Goal: Task Accomplishment & Management: Manage account settings

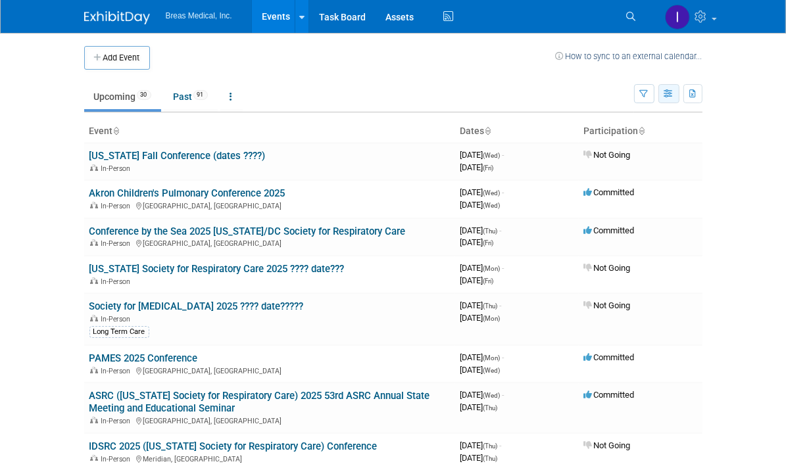
click at [674, 96] on icon "button" at bounding box center [669, 94] width 10 height 9
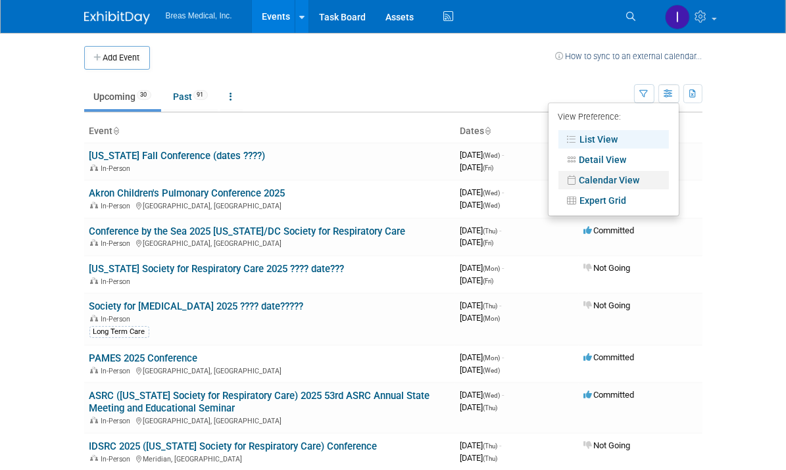
click at [669, 178] on link "Calendar View" at bounding box center [613, 180] width 110 height 18
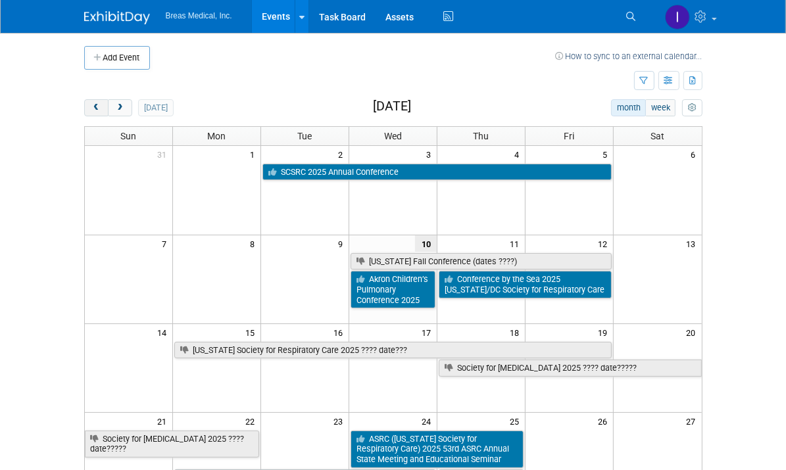
click at [91, 106] on span "prev" at bounding box center [96, 108] width 10 height 9
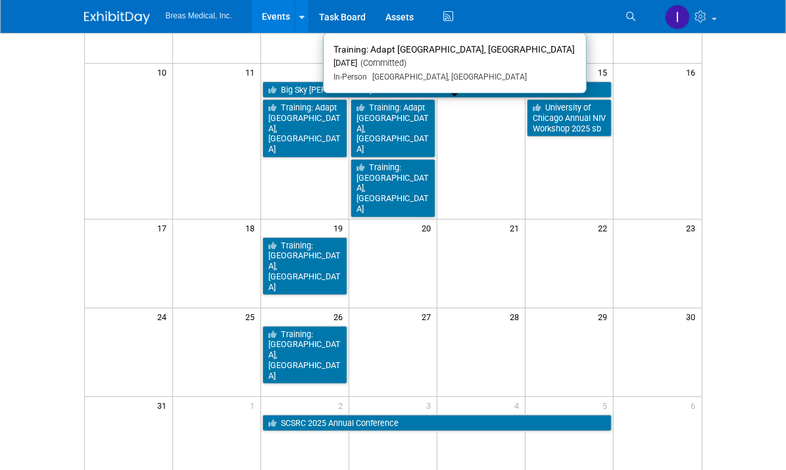
scroll to position [263, 0]
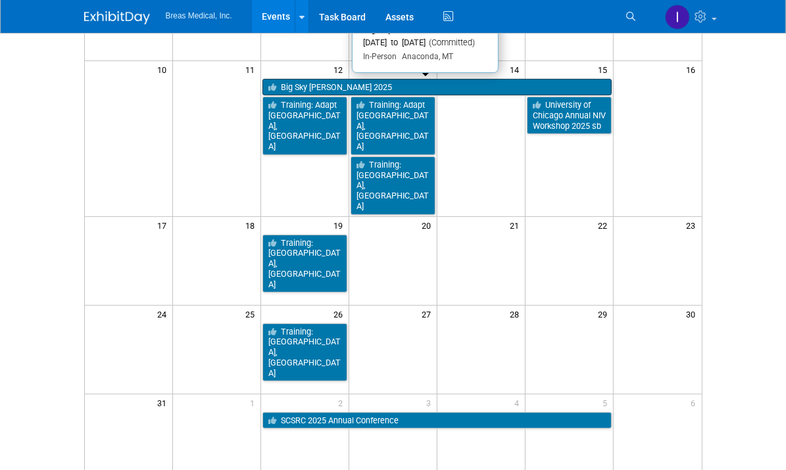
click at [498, 86] on link "Big Sky [PERSON_NAME] 2025" at bounding box center [436, 87] width 349 height 17
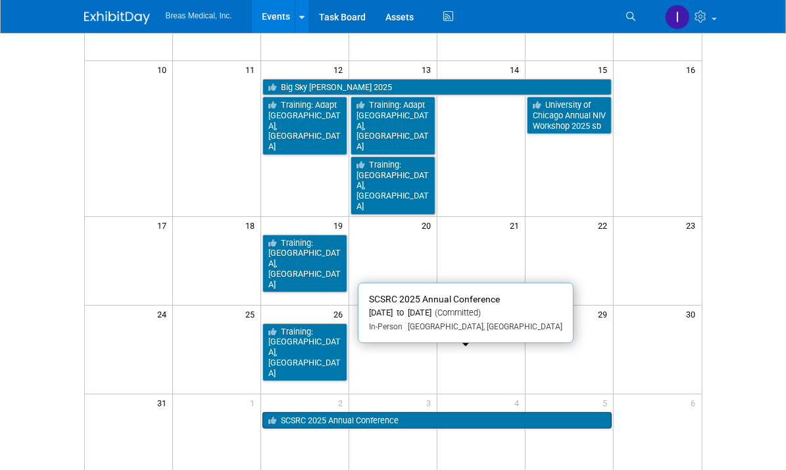
click at [395, 412] on link "SCSRC 2025 Annual Conference" at bounding box center [436, 420] width 349 height 17
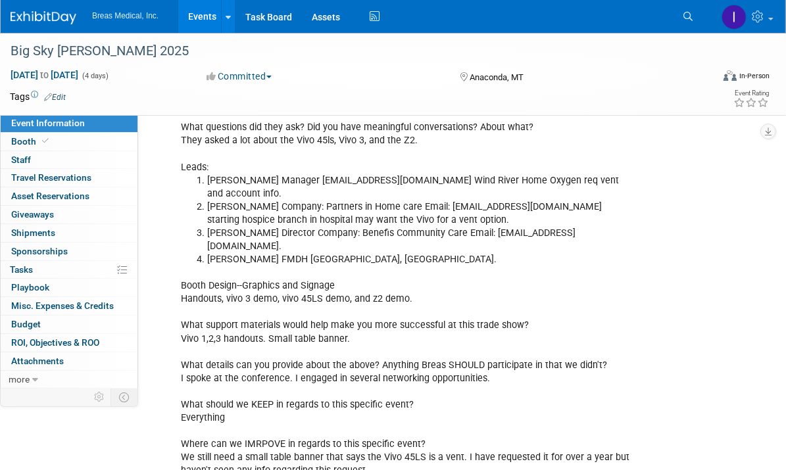
scroll to position [677, 0]
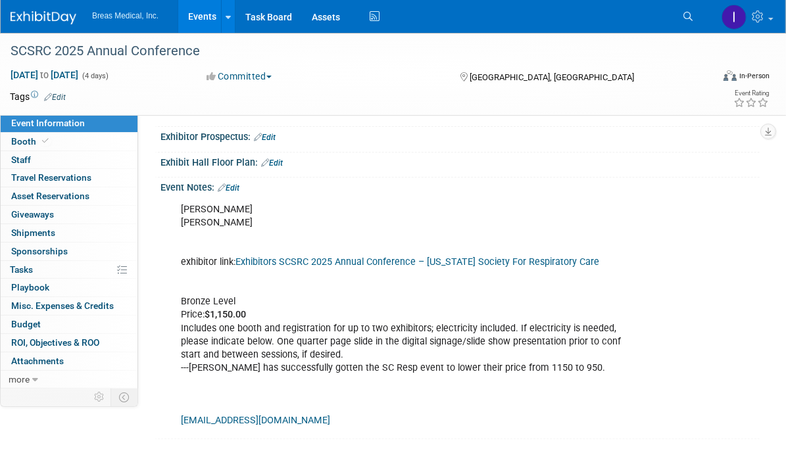
scroll to position [310, 0]
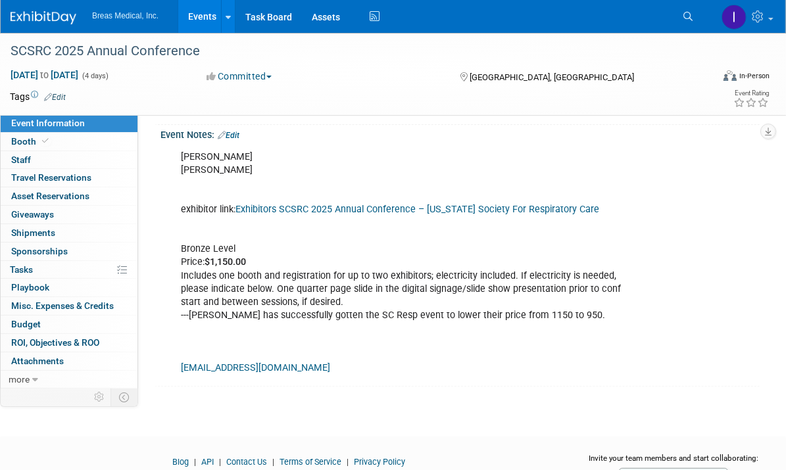
click at [236, 140] on link "Edit" at bounding box center [229, 135] width 22 height 9
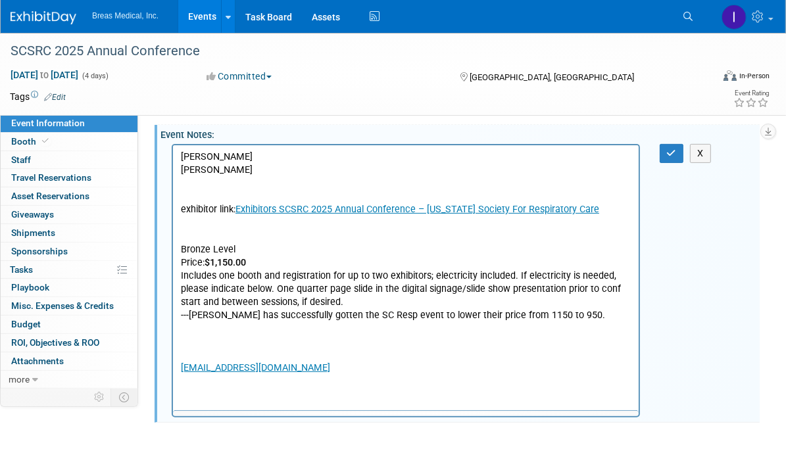
scroll to position [0, 0]
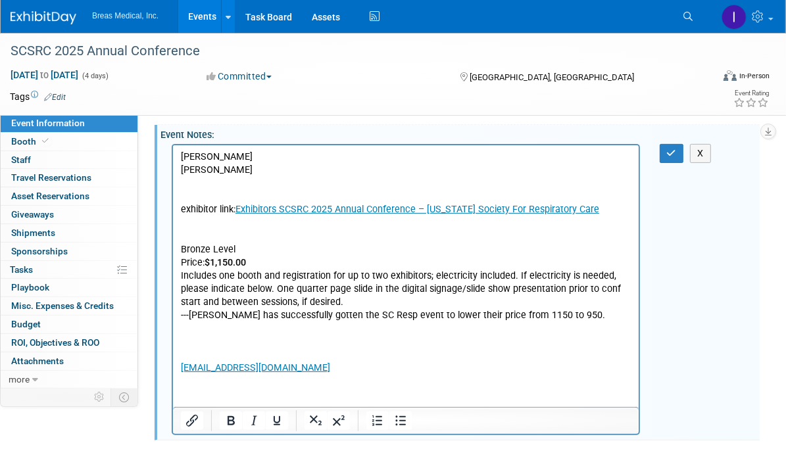
click at [291, 352] on p "[PERSON_NAME] [PERSON_NAME] exhibitor link: Exhibitors SCSRC 2025 Annual Confer…" at bounding box center [405, 262] width 450 height 224
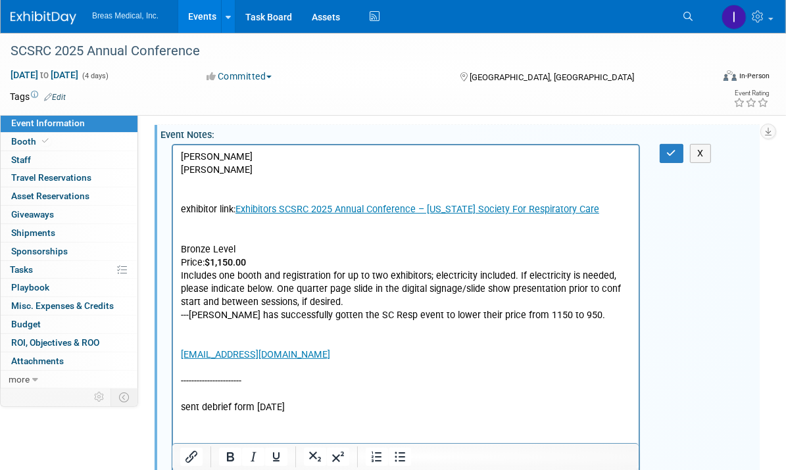
scroll to position [316, 0]
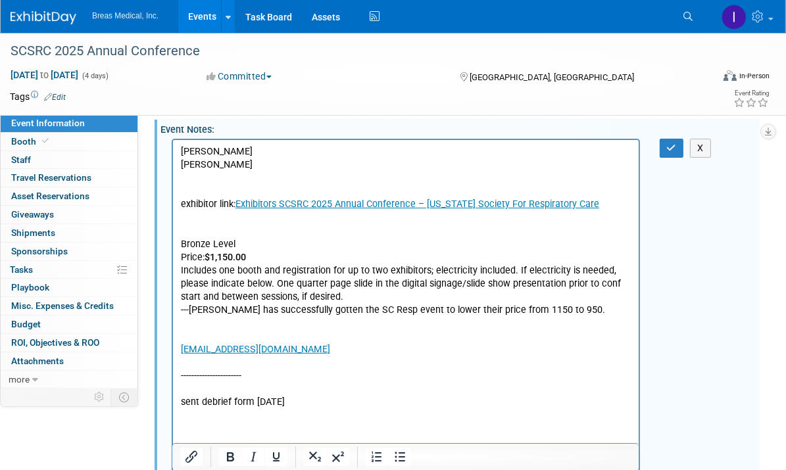
click at [686, 265] on div "[PERSON_NAME] [PERSON_NAME] exhibitor link: Exhibitors SCSRC 2025 Annual Confer…" at bounding box center [459, 316] width 599 height 362
click at [675, 153] on icon "button" at bounding box center [672, 147] width 10 height 9
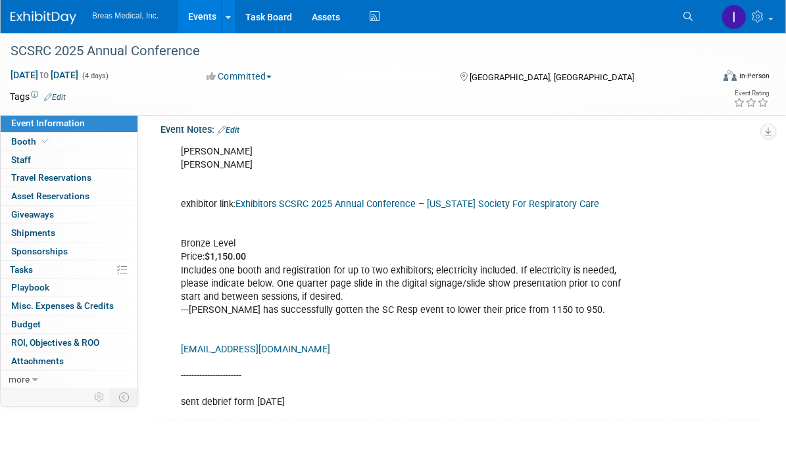
click at [730, 304] on div "[PERSON_NAME] [PERSON_NAME] exhibitor link: Exhibitors SCSRC 2025 Annual Confer…" at bounding box center [459, 276] width 599 height 282
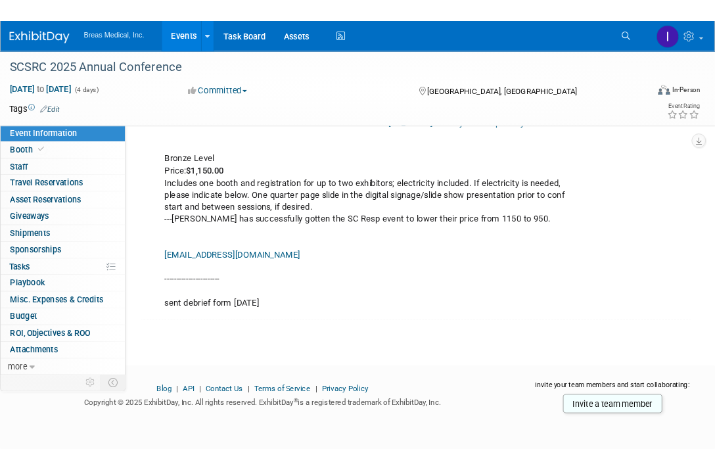
scroll to position [416, 0]
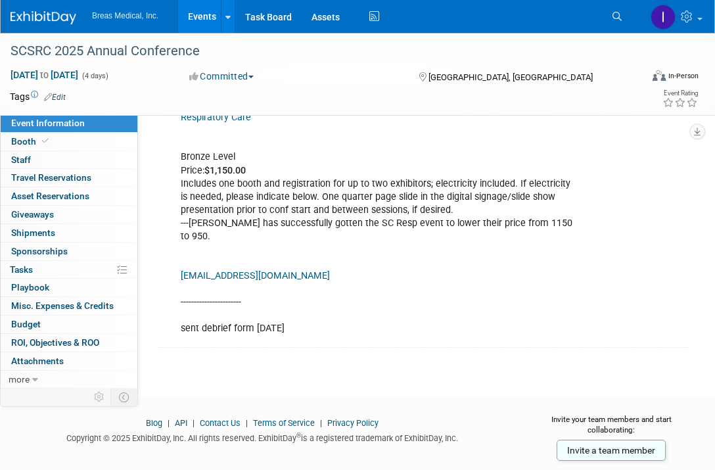
click at [197, 7] on link "Events" at bounding box center [202, 16] width 48 height 33
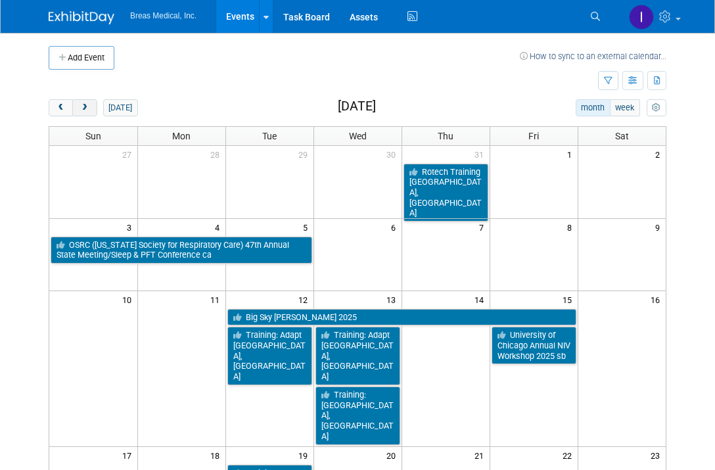
click at [85, 112] on button "next" at bounding box center [84, 107] width 24 height 17
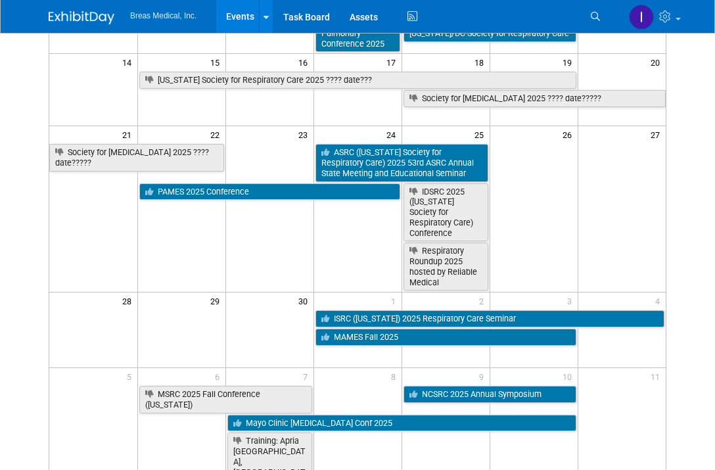
scroll to position [263, 0]
